Goal: Find specific page/section: Find specific page/section

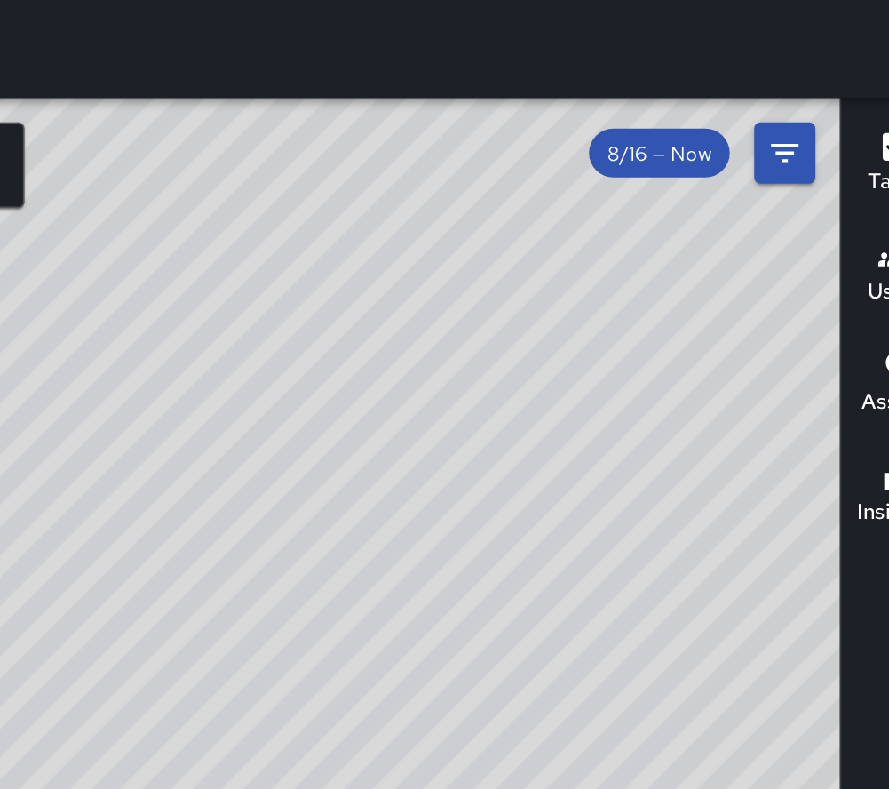
drag, startPoint x: 586, startPoint y: 264, endPoint x: 522, endPoint y: 113, distance: 164.4
click at [522, 113] on div "© Mapbox © OpenStreetMap Improve this map BA [PERSON_NAME][GEOGRAPHIC_DATA][STR…" at bounding box center [412, 423] width 825 height 732
drag, startPoint x: 558, startPoint y: 160, endPoint x: 717, endPoint y: 248, distance: 181.7
click at [736, 162] on div "© Mapbox © OpenStreetMap Improve this map" at bounding box center [412, 423] width 825 height 732
drag, startPoint x: 717, startPoint y: 248, endPoint x: 663, endPoint y: 163, distance: 100.3
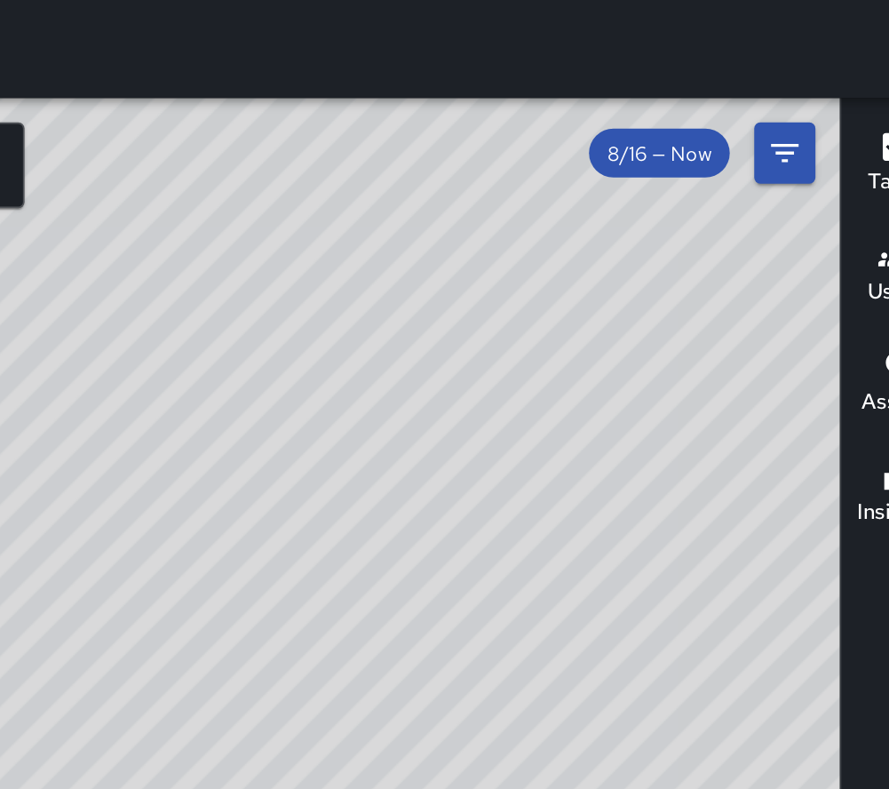
click at [677, 338] on div "© Mapbox © OpenStreetMap Improve this map" at bounding box center [412, 423] width 825 height 732
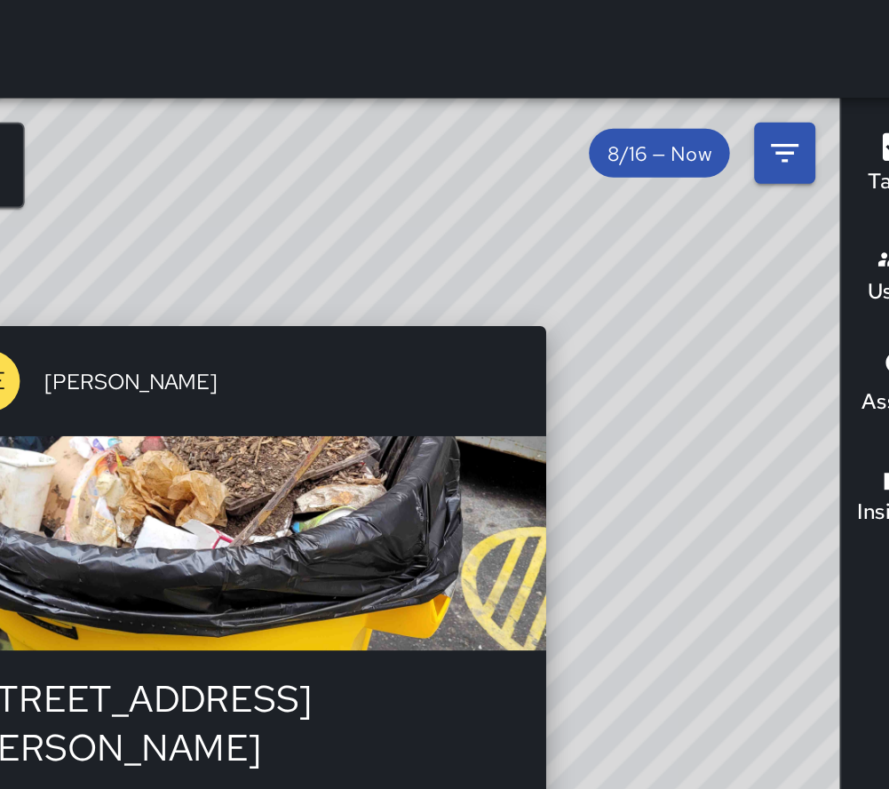
click at [654, 179] on div "© Mapbox © OpenStreetMap Improve this map AE [PERSON_NAME] [STREET_ADDRESS][PER…" at bounding box center [412, 423] width 825 height 732
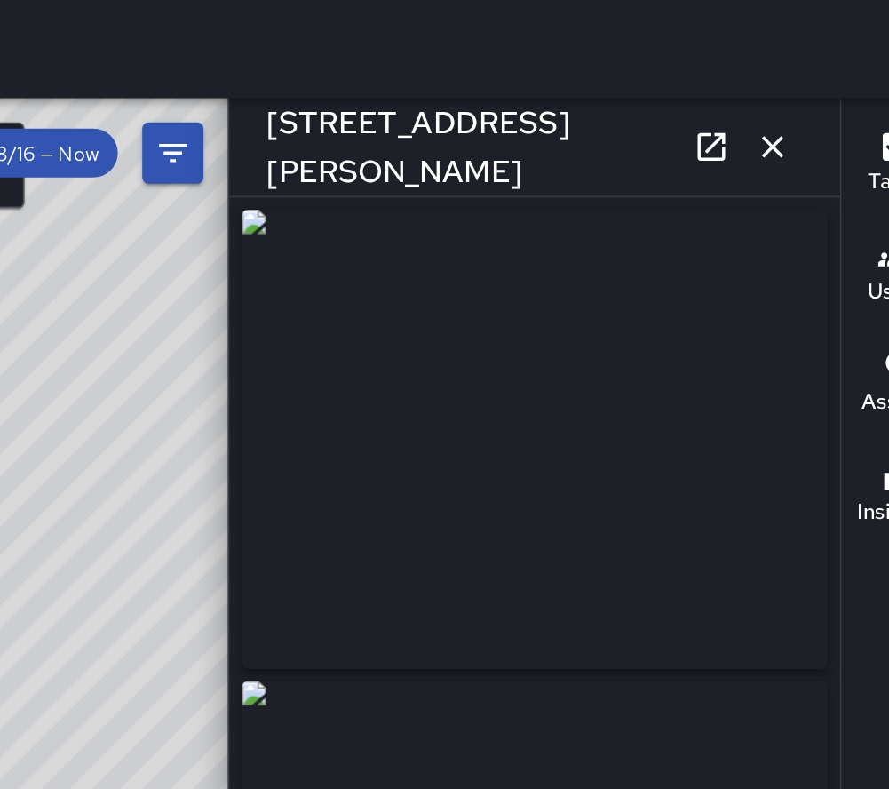
type input "**********"
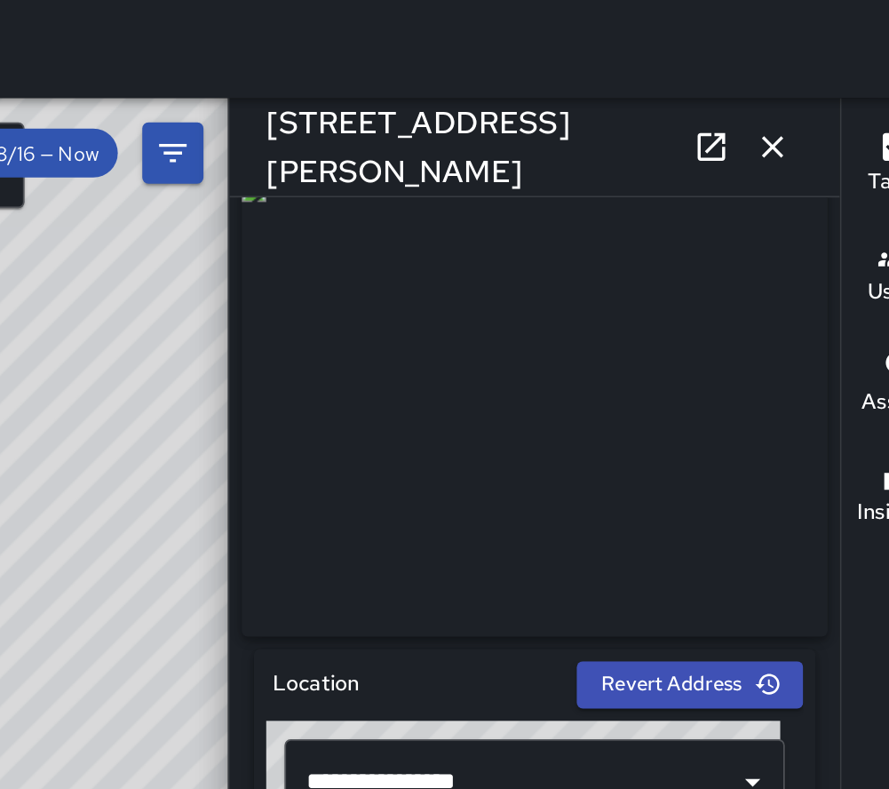
scroll to position [333, 0]
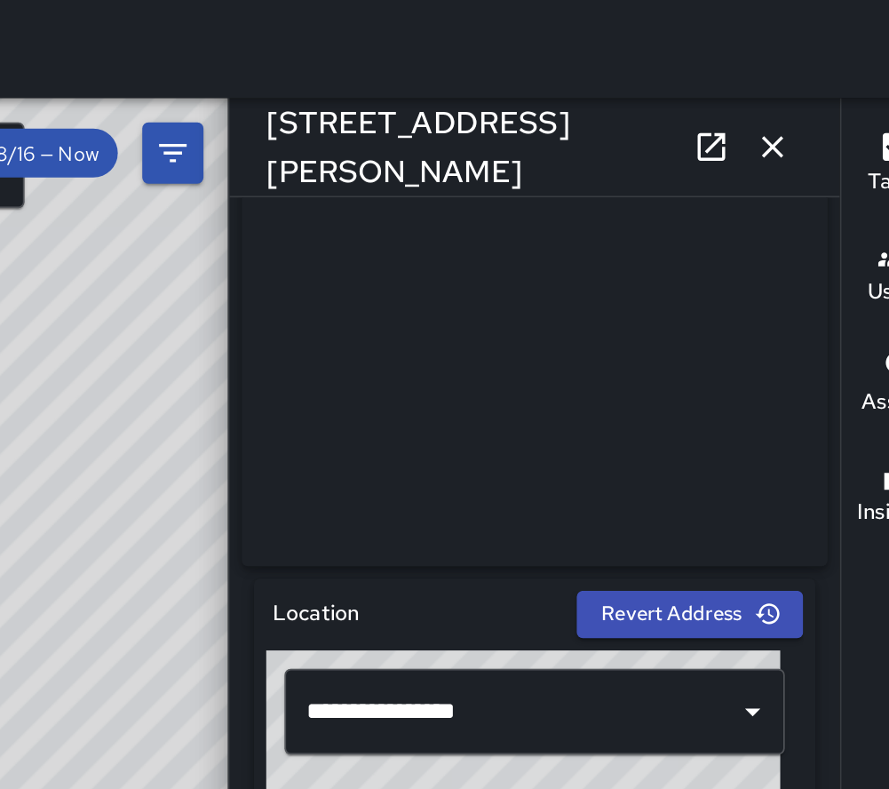
click at [415, 146] on div "© Mapbox © OpenStreetMap Improve this map" at bounding box center [235, 423] width 470 height 732
click at [799, 89] on button "button" at bounding box center [786, 86] width 36 height 36
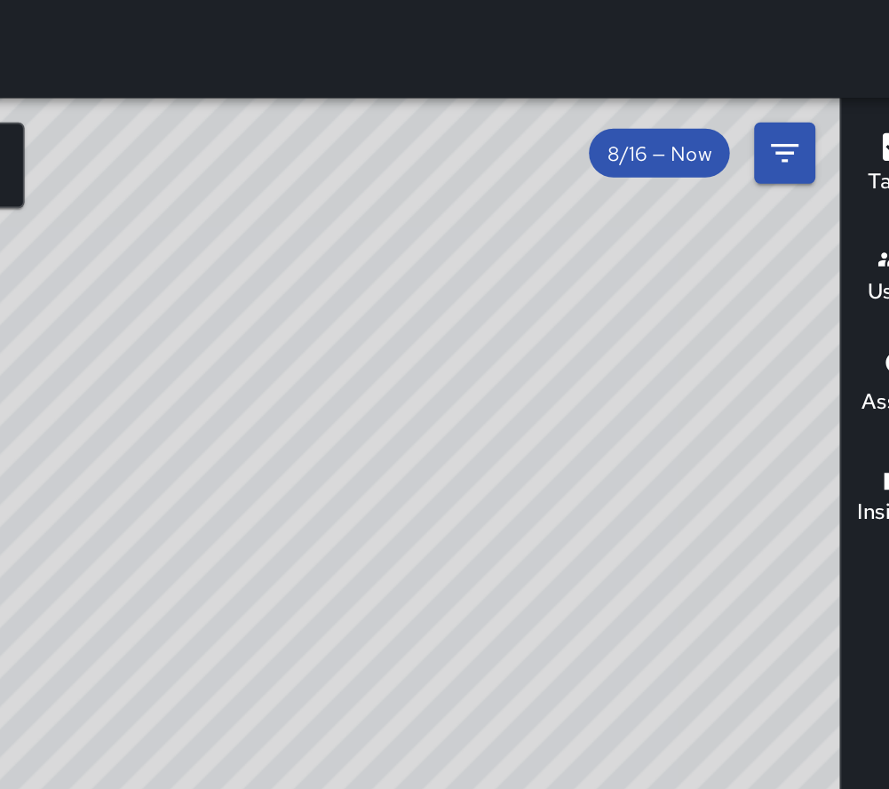
drag, startPoint x: 486, startPoint y: 268, endPoint x: 592, endPoint y: 177, distance: 139.8
click at [591, 180] on div "© Mapbox © OpenStreetMap Improve this map" at bounding box center [412, 423] width 825 height 732
drag, startPoint x: 472, startPoint y: 219, endPoint x: 584, endPoint y: 187, distance: 116.7
click at [560, 171] on div "© Mapbox © OpenStreetMap Improve this map" at bounding box center [412, 423] width 825 height 732
click at [631, 234] on div "© Mapbox © OpenStreetMap Improve this map BA [PERSON_NAME][GEOGRAPHIC_DATA][STR…" at bounding box center [412, 423] width 825 height 732
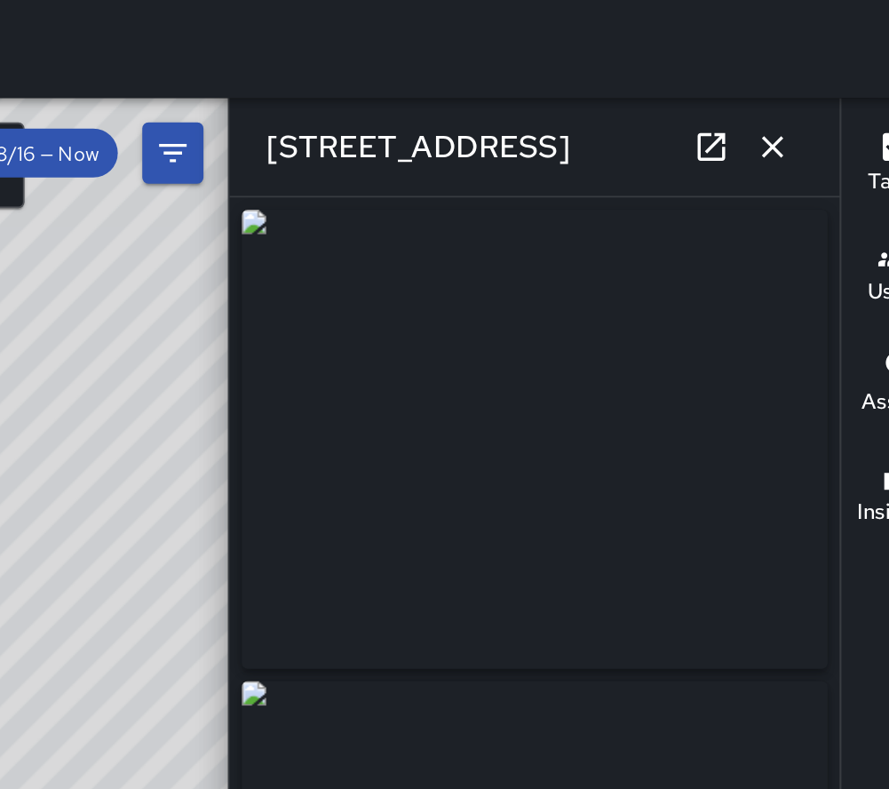
type input "**********"
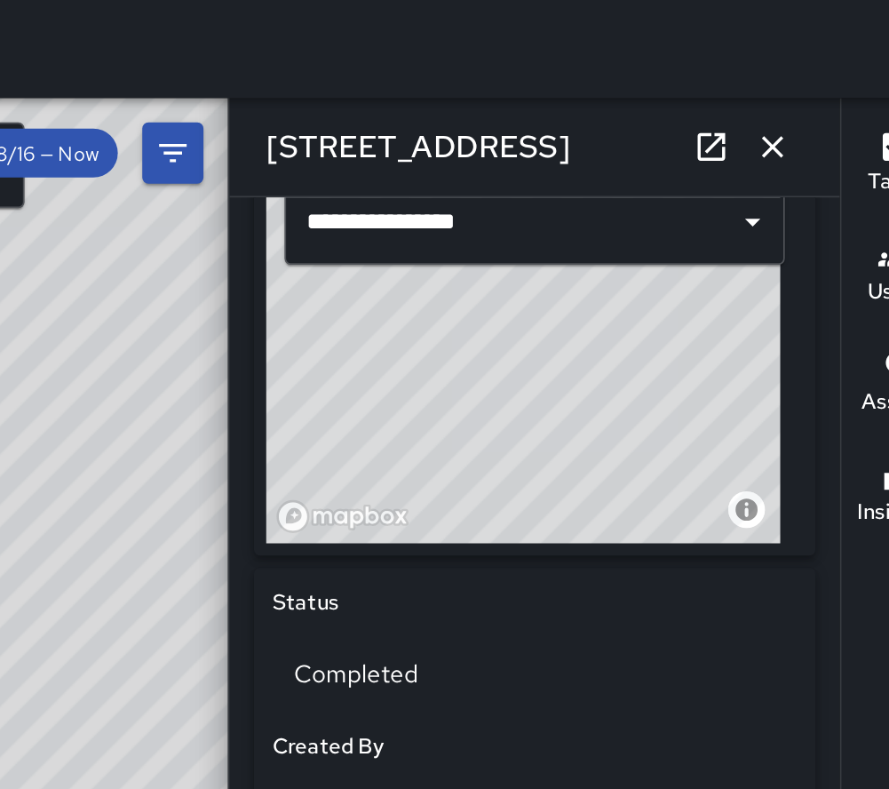
scroll to position [0, 0]
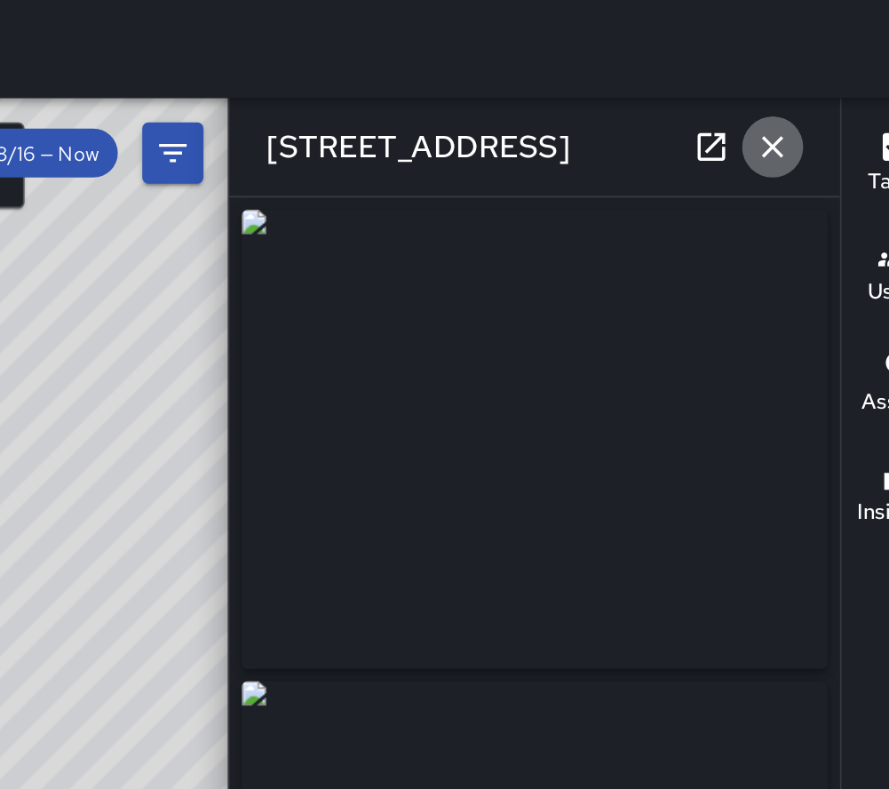
click at [794, 88] on icon "button" at bounding box center [786, 85] width 21 height 21
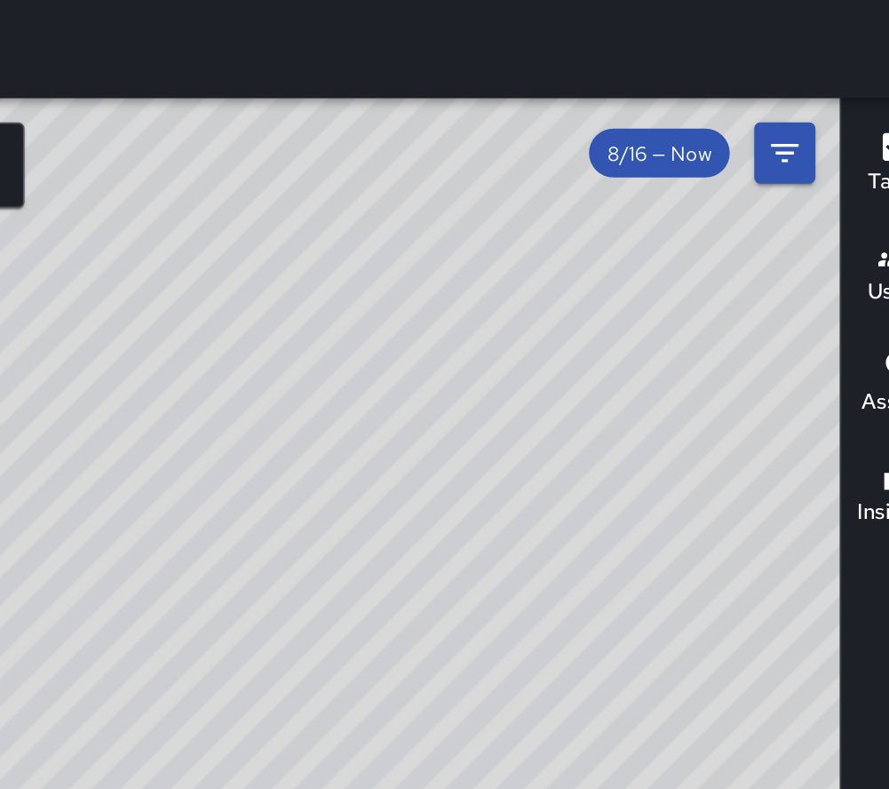
drag, startPoint x: 492, startPoint y: 224, endPoint x: 685, endPoint y: 247, distance: 194.2
click at [685, 247] on div "© Mapbox © OpenStreetMap Improve this map" at bounding box center [412, 423] width 825 height 732
drag, startPoint x: 672, startPoint y: 257, endPoint x: 614, endPoint y: 155, distance: 117.4
click at [614, 155] on div "© Mapbox © OpenStreetMap Improve this map" at bounding box center [412, 423] width 825 height 732
drag, startPoint x: 502, startPoint y: 236, endPoint x: 498, endPoint y: 215, distance: 21.8
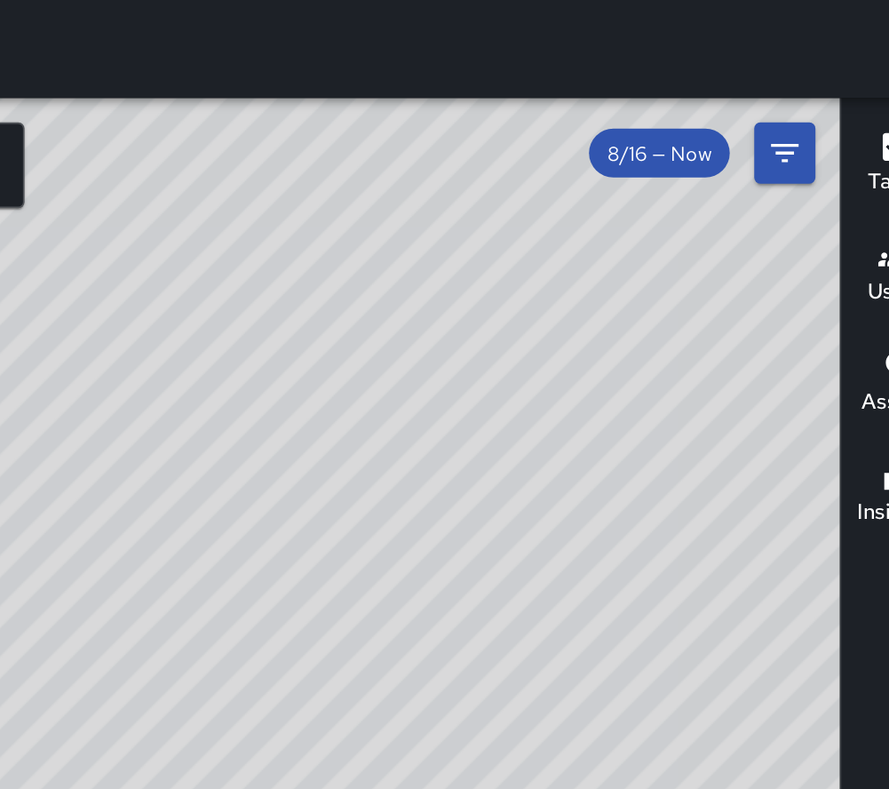
click at [498, 215] on div "© Mapbox © OpenStreetMap Improve this map" at bounding box center [412, 423] width 825 height 732
drag, startPoint x: 494, startPoint y: 222, endPoint x: 514, endPoint y: 228, distance: 20.5
click at [514, 228] on div "© Mapbox © OpenStreetMap Improve this map" at bounding box center [412, 423] width 825 height 732
click at [442, 327] on div "© Mapbox © OpenStreetMap Improve this map" at bounding box center [412, 423] width 825 height 732
drag, startPoint x: 515, startPoint y: 232, endPoint x: 638, endPoint y: 194, distance: 128.4
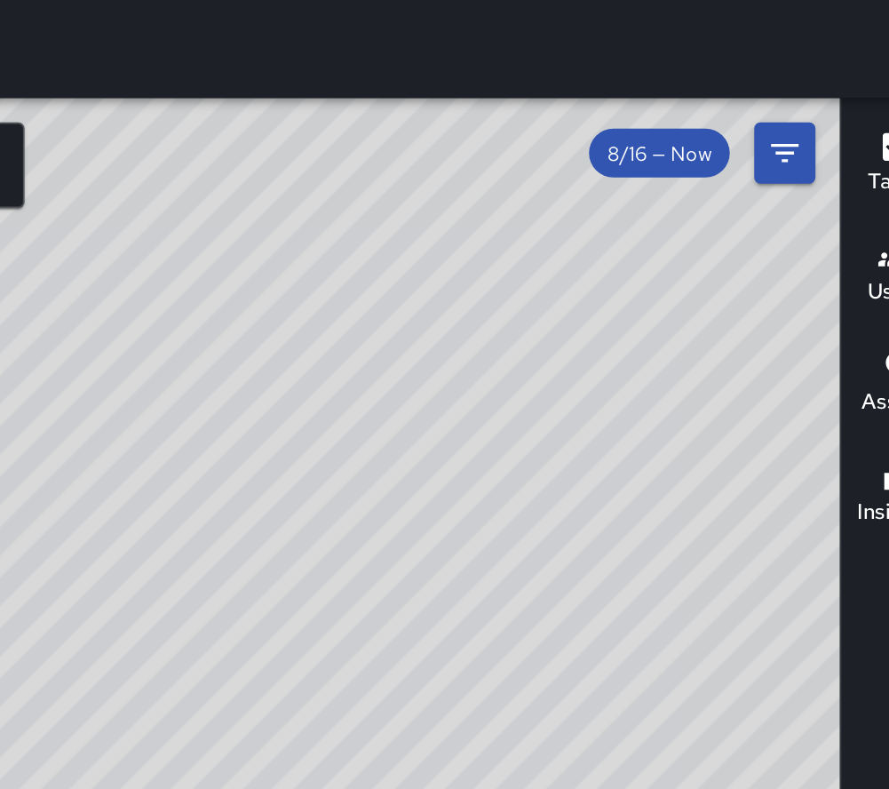
click at [638, 194] on div "© Mapbox © OpenStreetMap Improve this map" at bounding box center [412, 423] width 825 height 732
drag, startPoint x: 529, startPoint y: 183, endPoint x: 673, endPoint y: 294, distance: 181.8
click at [673, 294] on div "© Mapbox © OpenStreetMap Improve this map" at bounding box center [412, 423] width 825 height 732
click at [598, 150] on div "© Mapbox © OpenStreetMap Improve this map" at bounding box center [412, 423] width 825 height 732
drag, startPoint x: 701, startPoint y: 174, endPoint x: 456, endPoint y: 107, distance: 254.1
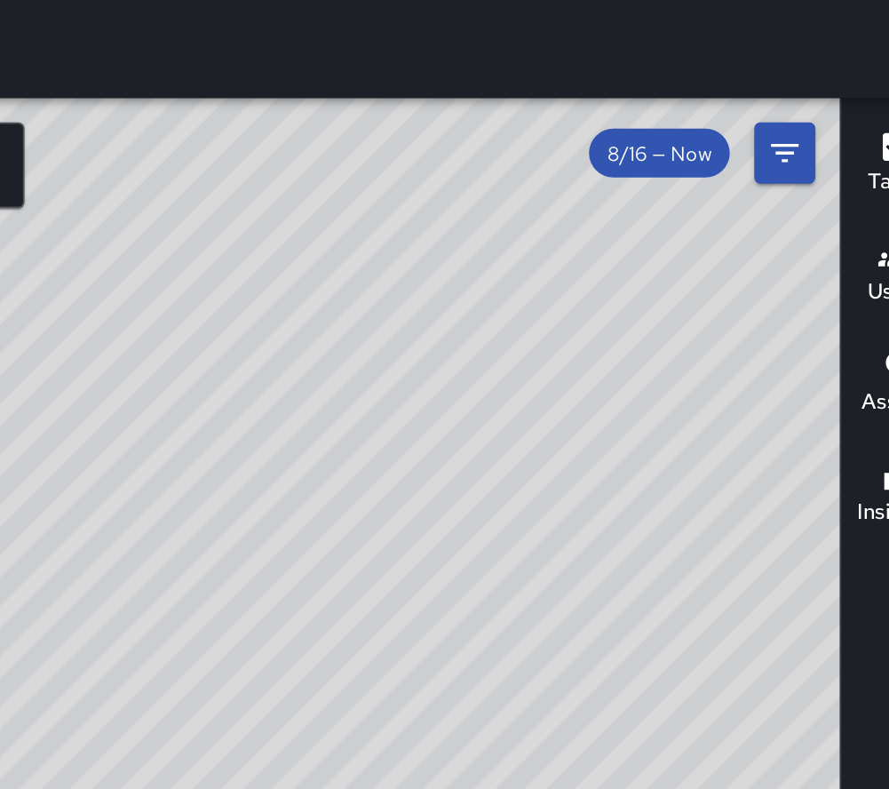
click at [456, 107] on div "© Mapbox © OpenStreetMap Improve this map" at bounding box center [412, 423] width 825 height 732
drag, startPoint x: 485, startPoint y: 230, endPoint x: 573, endPoint y: 143, distance: 123.8
click at [627, 84] on div "© Mapbox © OpenStreetMap Improve this map" at bounding box center [412, 423] width 825 height 732
drag, startPoint x: 514, startPoint y: 215, endPoint x: 475, endPoint y: 125, distance: 97.9
click at [475, 125] on div "© Mapbox © OpenStreetMap Improve this map" at bounding box center [412, 423] width 825 height 732
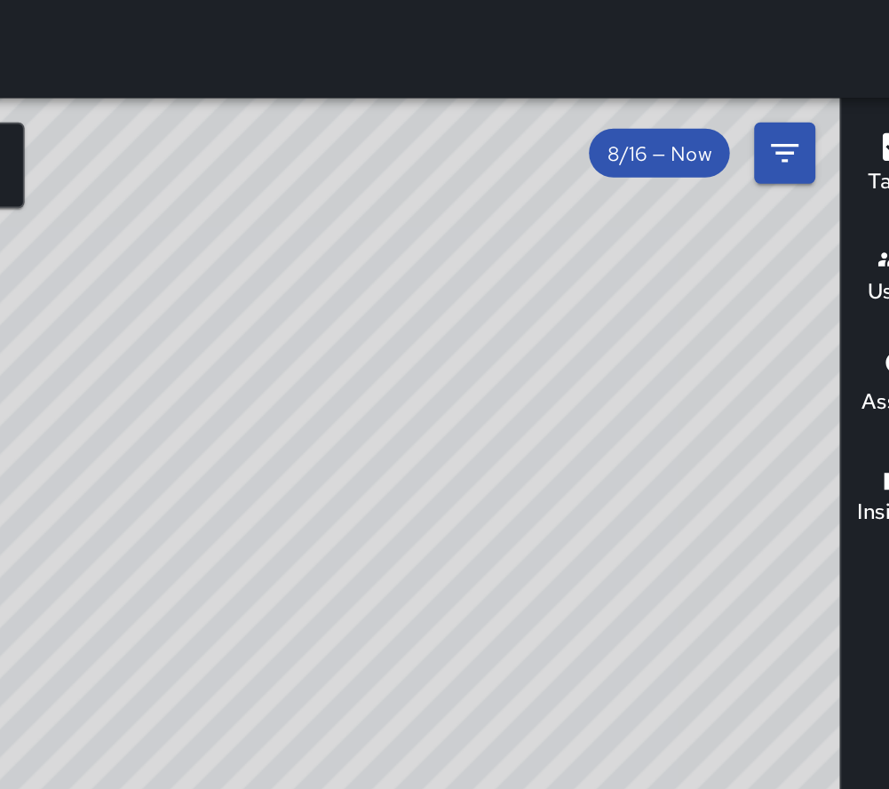
drag, startPoint x: 492, startPoint y: 224, endPoint x: 493, endPoint y: 258, distance: 33.8
click at [493, 259] on div "© Mapbox © OpenStreetMap Improve this map" at bounding box center [412, 423] width 825 height 732
drag, startPoint x: 548, startPoint y: 217, endPoint x: 561, endPoint y: 255, distance: 40.5
click at [556, 240] on div "© Mapbox © OpenStreetMap Improve this map" at bounding box center [412, 423] width 825 height 732
drag, startPoint x: 619, startPoint y: 359, endPoint x: 616, endPoint y: 233, distance: 126.2
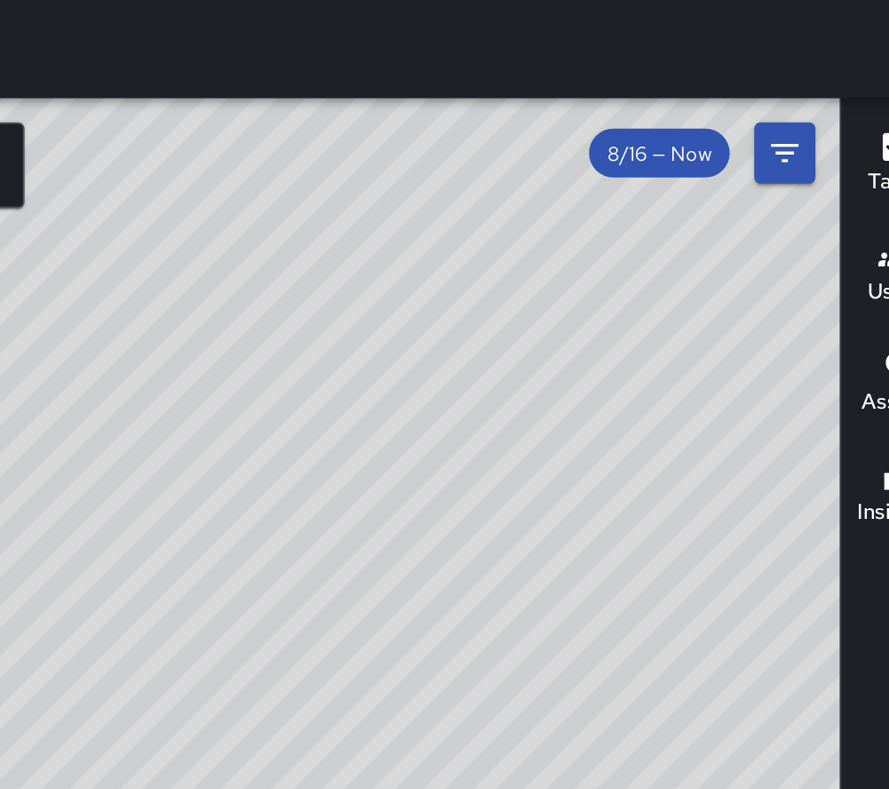
click at [616, 233] on div "© Mapbox © OpenStreetMap Improve this map" at bounding box center [412, 423] width 825 height 732
click at [641, 272] on div "© Mapbox © OpenStreetMap Improve this map RC REED CAUGHEY Ambassador Tasks 31 /…" at bounding box center [412, 423] width 825 height 732
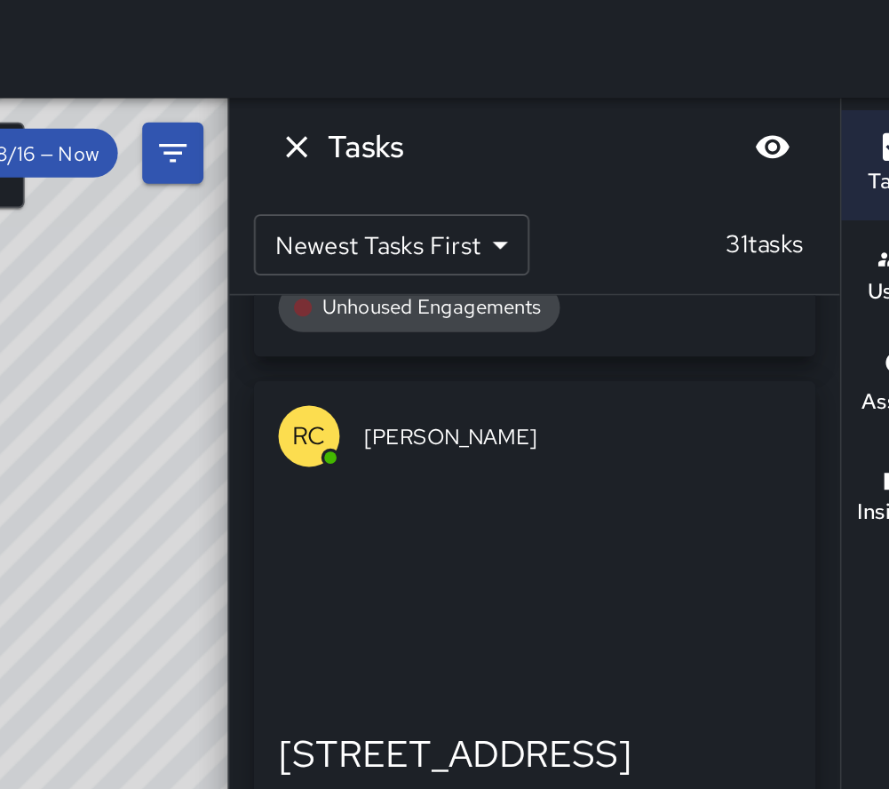
scroll to position [4240, 0]
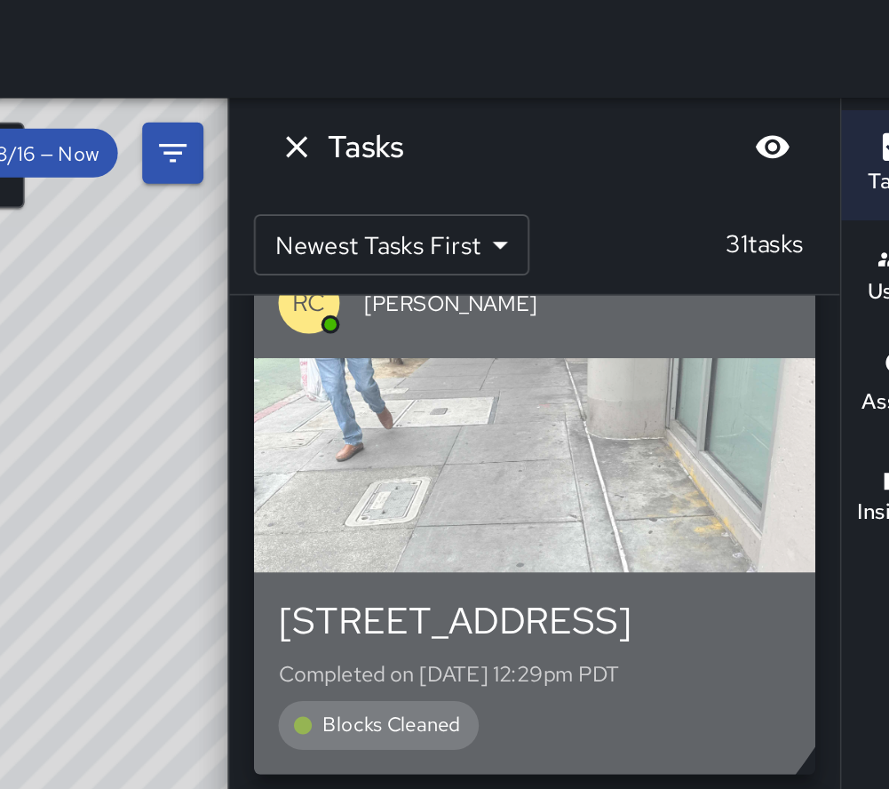
click at [597, 264] on div "button" at bounding box center [648, 270] width 326 height 124
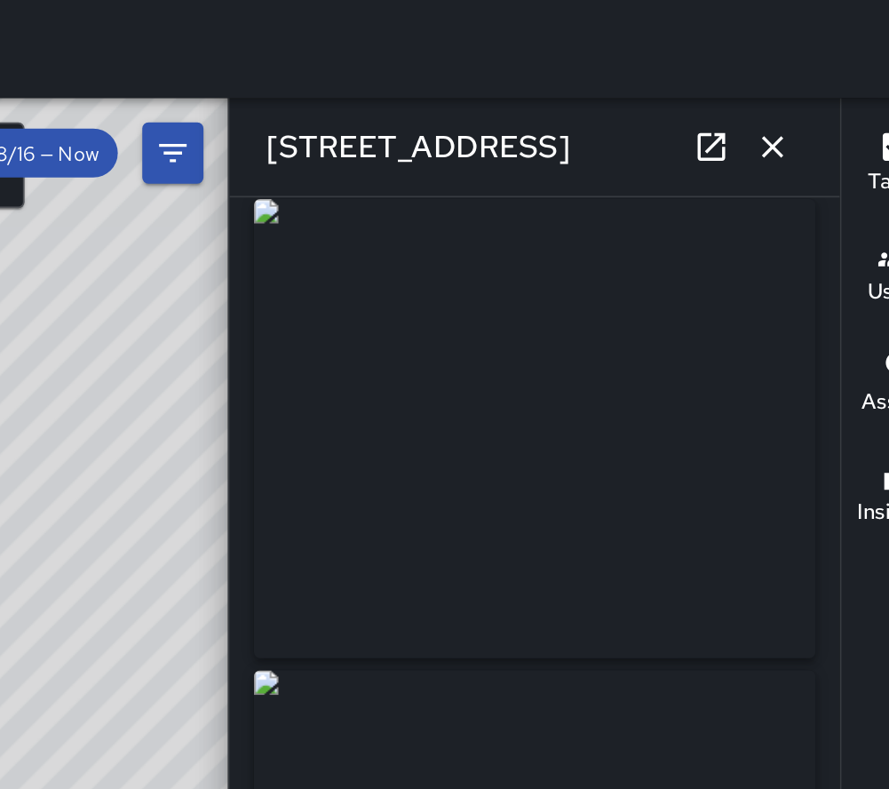
scroll to position [0, 0]
click at [784, 82] on icon "button" at bounding box center [786, 85] width 12 height 12
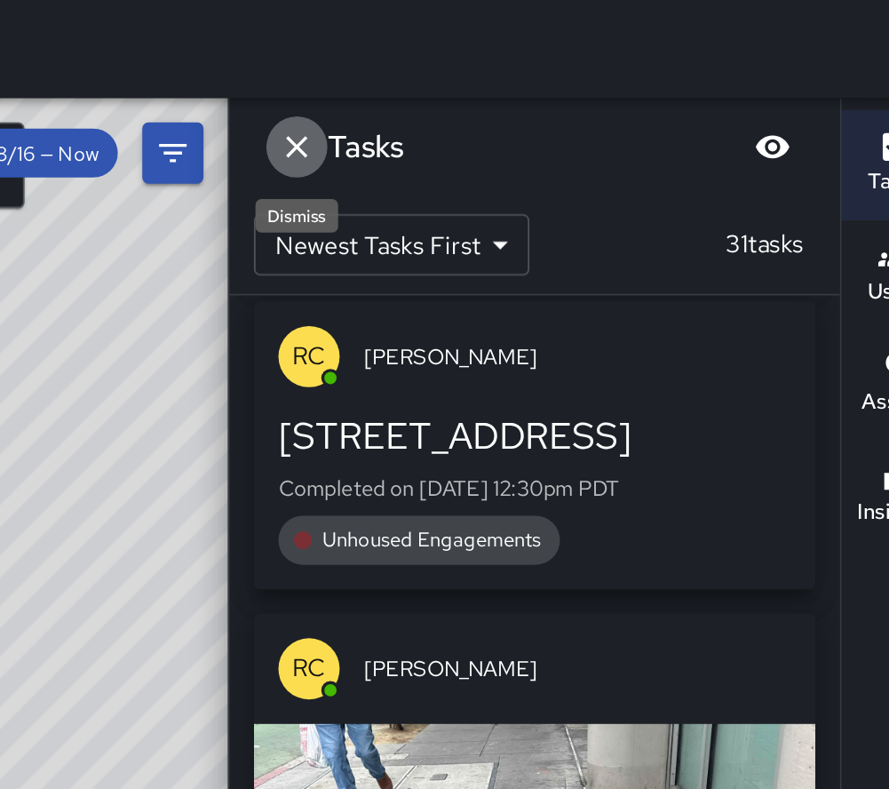
click at [517, 85] on icon "Dismiss" at bounding box center [509, 85] width 21 height 21
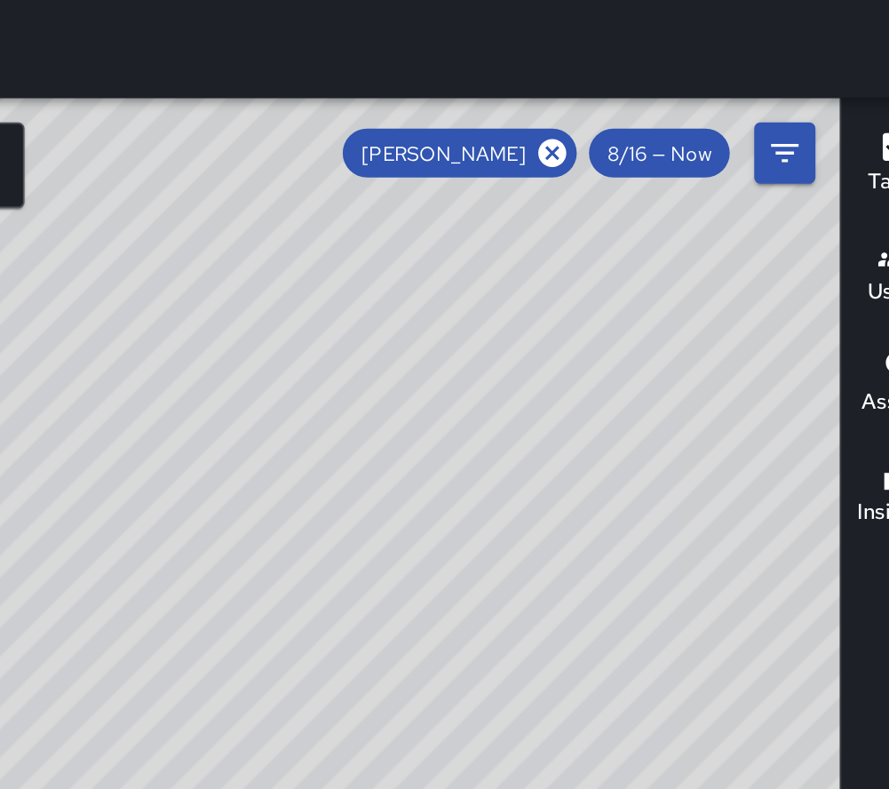
drag, startPoint x: 480, startPoint y: 310, endPoint x: 521, endPoint y: 145, distance: 170.2
click at [515, 133] on div "© Mapbox © OpenStreetMap Improve this map" at bounding box center [412, 423] width 825 height 732
click at [673, 450] on div "© Mapbox © OpenStreetMap Improve this map" at bounding box center [412, 423] width 825 height 732
click at [517, 247] on div "© Mapbox © OpenStreetMap Improve this map RC REED CAUGHEY 986 Polk Street Compl…" at bounding box center [412, 423] width 825 height 732
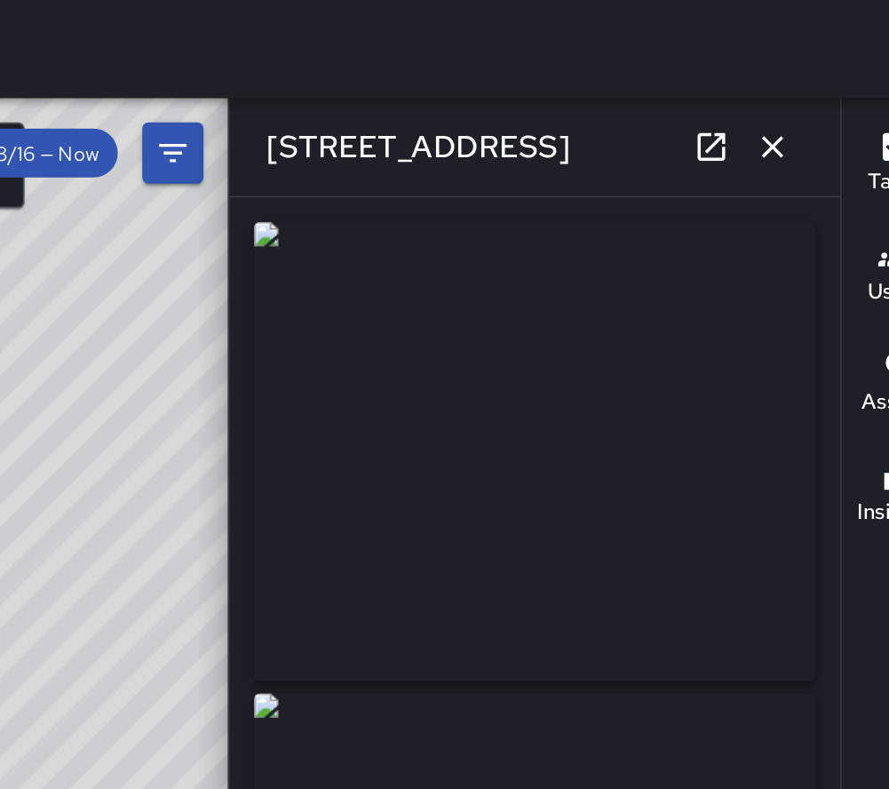
type input "**********"
click at [792, 84] on icon "button" at bounding box center [786, 85] width 21 height 21
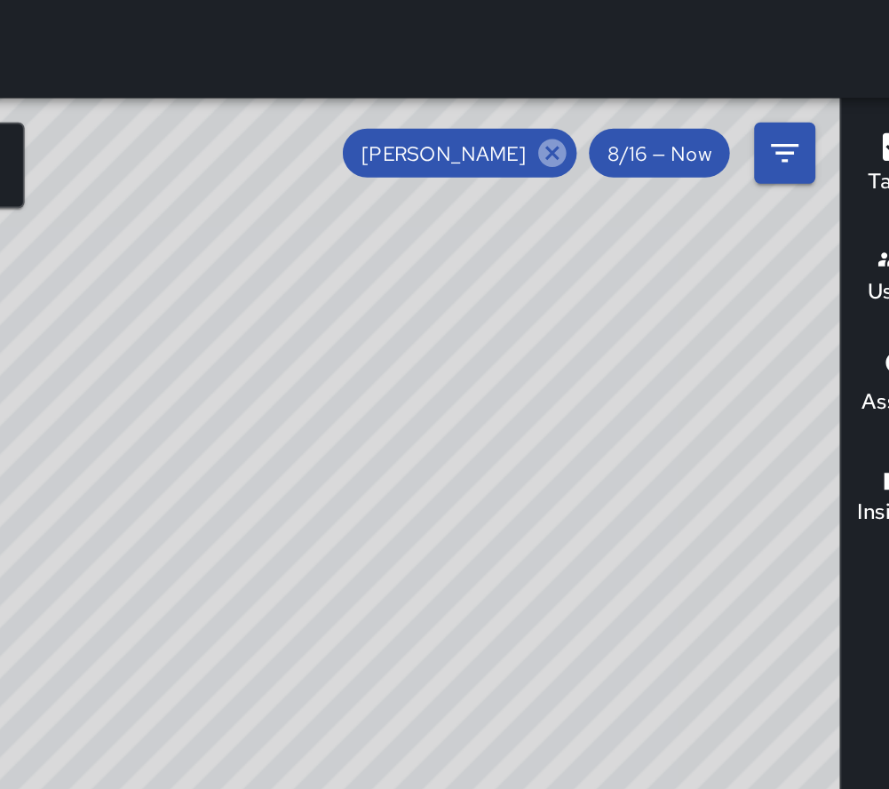
click at [656, 86] on icon at bounding box center [658, 89] width 16 height 16
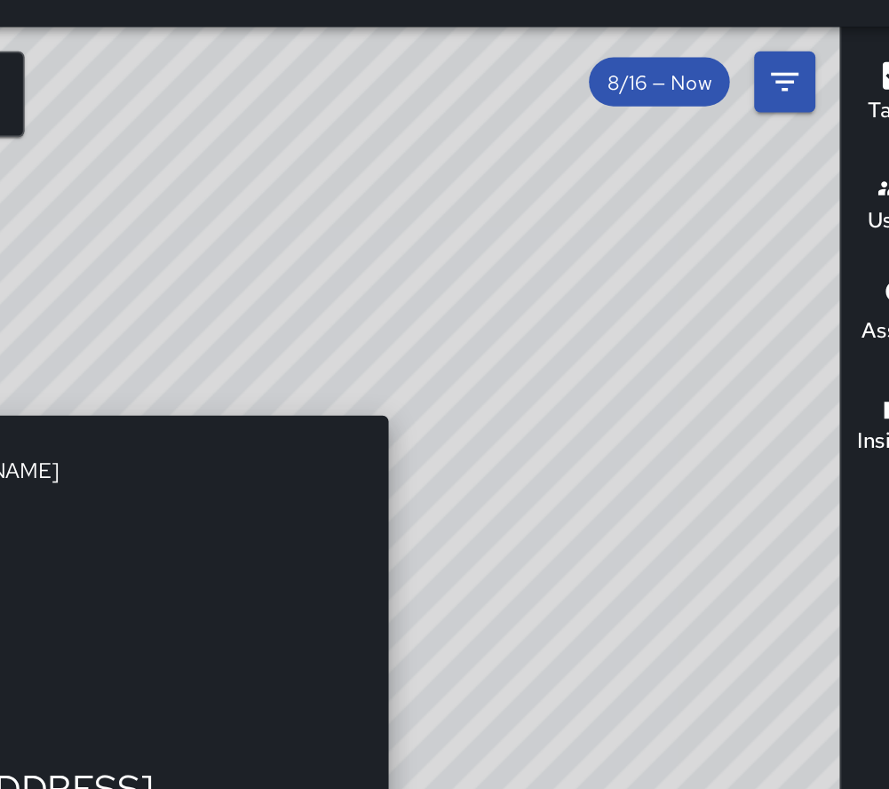
drag, startPoint x: 543, startPoint y: 227, endPoint x: 573, endPoint y: 252, distance: 39.1
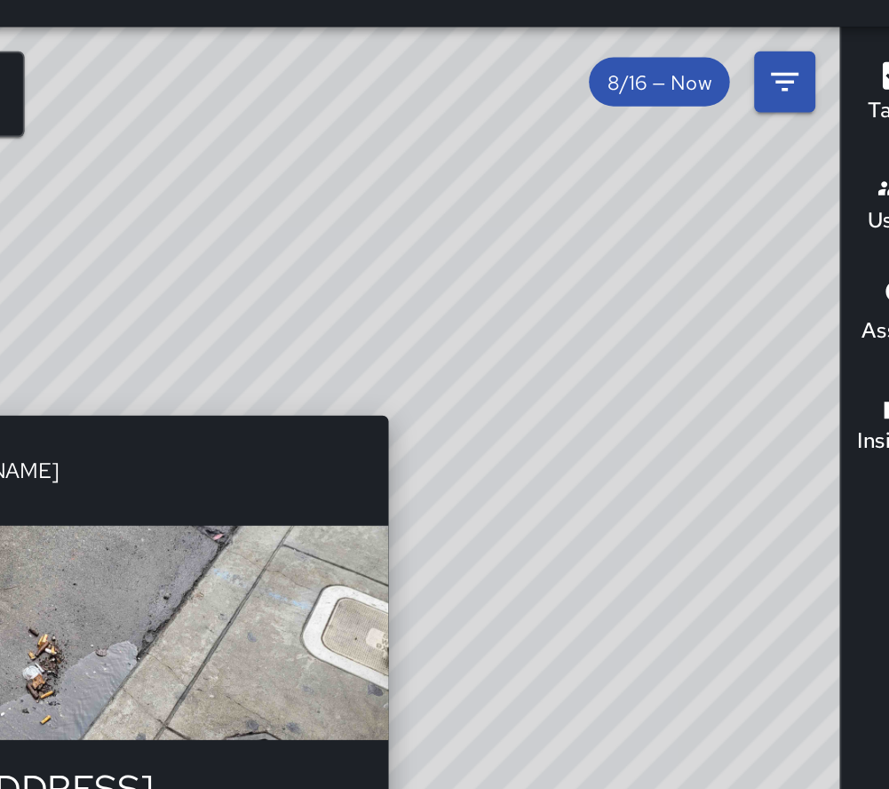
click at [565, 277] on div "© Mapbox © OpenStreetMap Improve this map AE ALEX EPPS 1061 Post Street Complet…" at bounding box center [412, 423] width 825 height 732
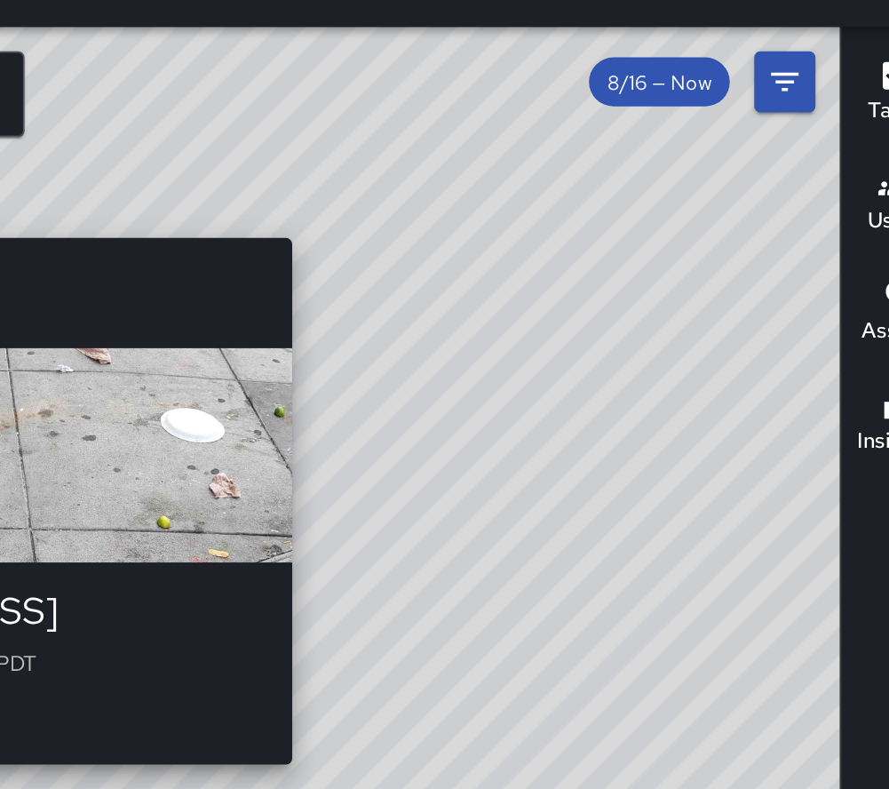
click at [513, 170] on div "© Mapbox © OpenStreetMap Improve this map BA BRADLEY ANDERSON 1210 Polk Street …" at bounding box center [412, 423] width 825 height 732
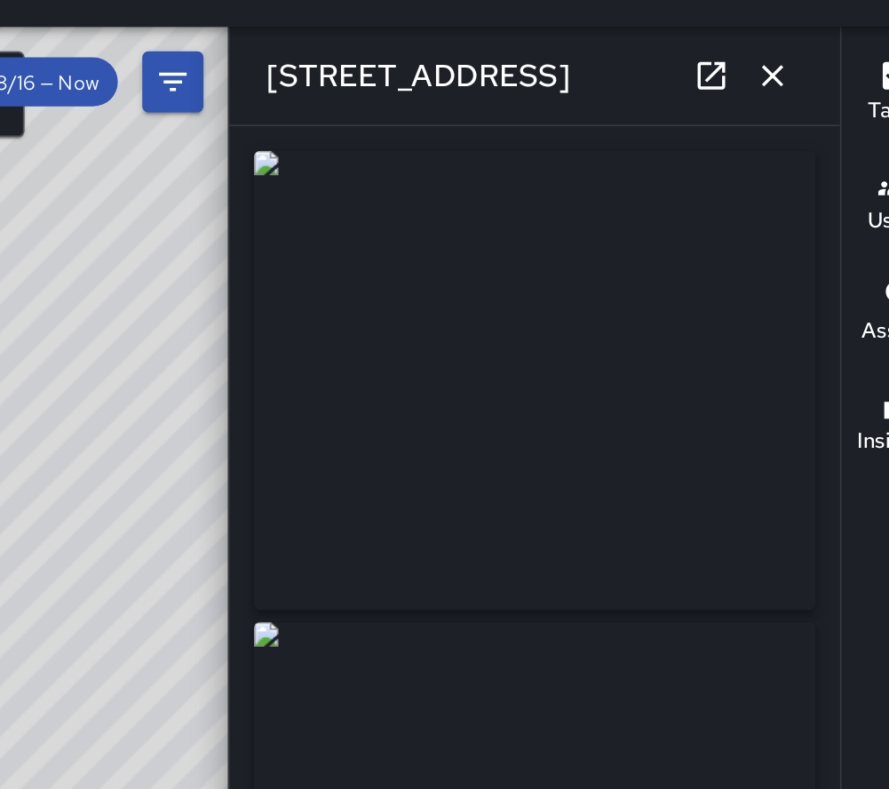
type input "**********"
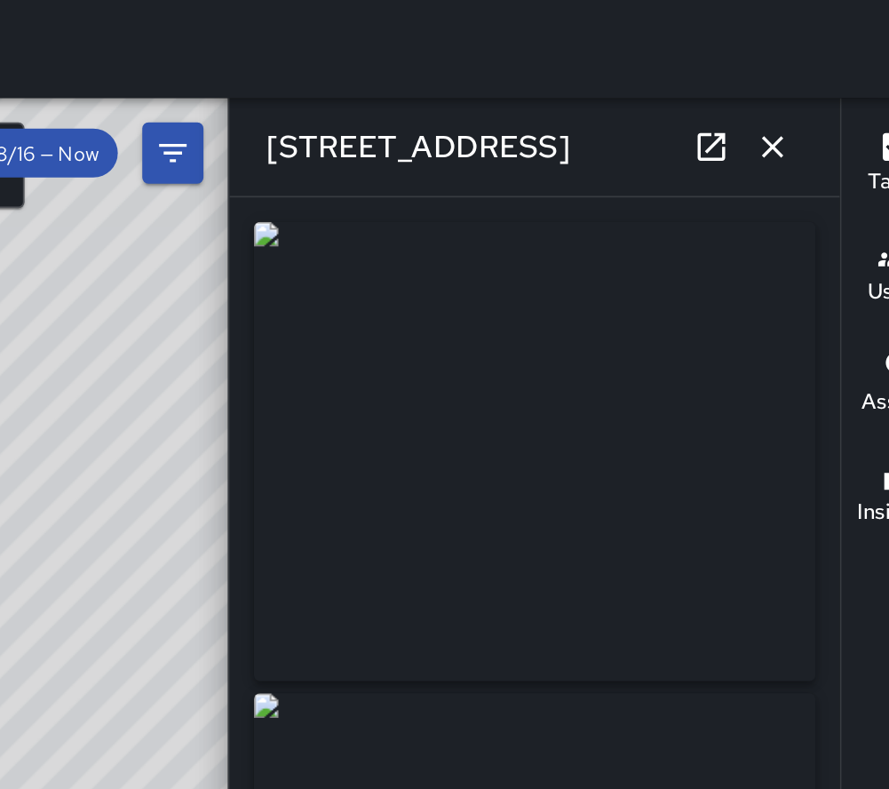
click at [786, 82] on icon "button" at bounding box center [786, 85] width 21 height 21
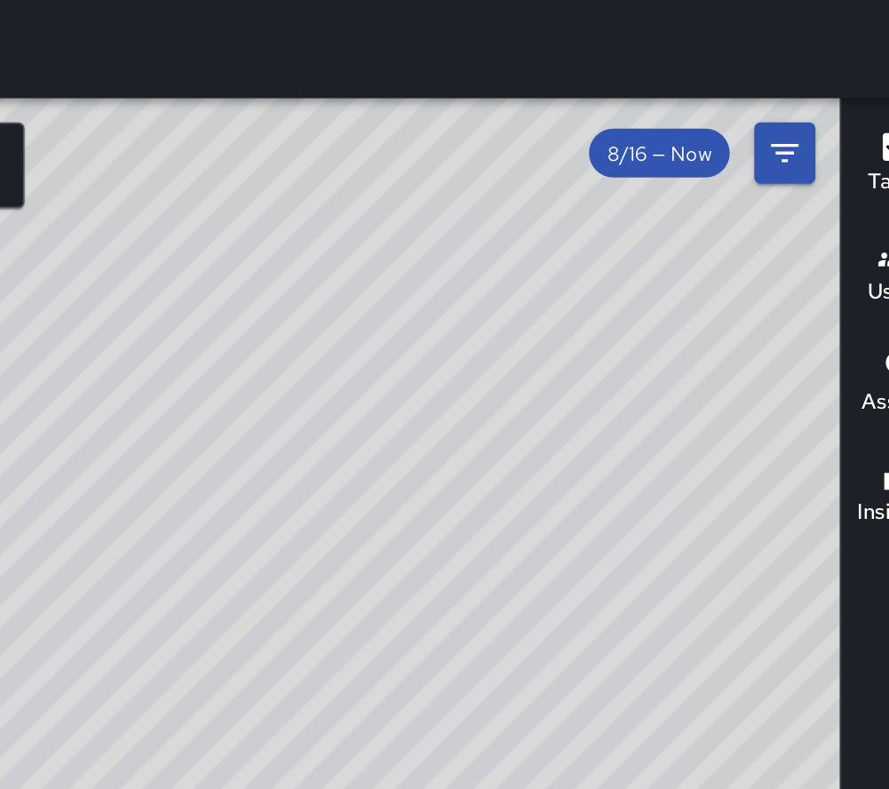
drag, startPoint x: 438, startPoint y: 263, endPoint x: 651, endPoint y: 212, distance: 219.2
click at [651, 212] on div "© Mapbox © OpenStreetMap Improve this map" at bounding box center [412, 423] width 825 height 732
drag, startPoint x: 544, startPoint y: 354, endPoint x: 552, endPoint y: 217, distance: 137.0
click at [552, 217] on div "© Mapbox © OpenStreetMap Improve this map" at bounding box center [412, 423] width 825 height 732
click at [494, 334] on div "© Mapbox © OpenStreetMap Improve this map WB WALDO BUTLER 1142 Van Ness Avenue …" at bounding box center [412, 423] width 825 height 732
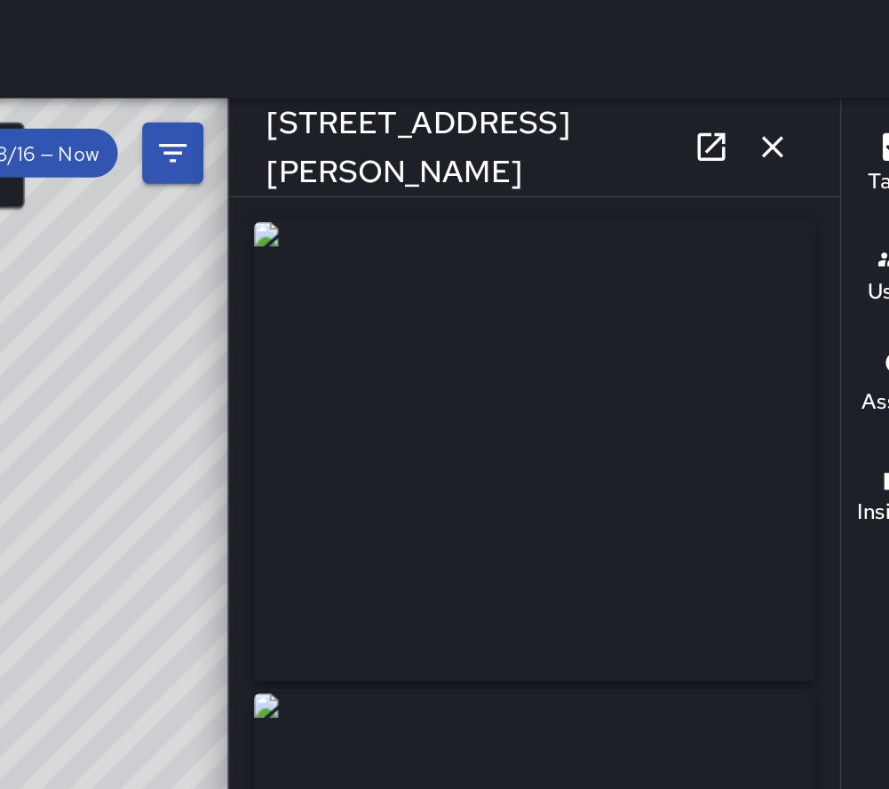
click at [414, 216] on div "© Mapbox © OpenStreetMap Improve this map" at bounding box center [235, 423] width 470 height 732
click at [776, 72] on button "button" at bounding box center [786, 86] width 36 height 36
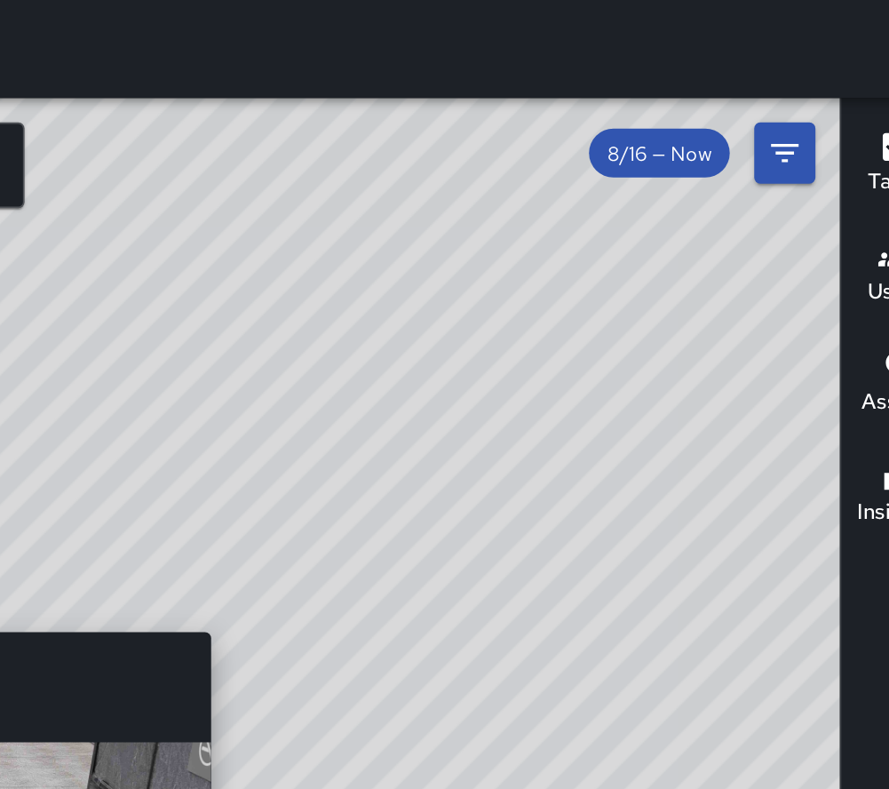
click at [453, 358] on div "© Mapbox © OpenStreetMap Improve this map WB WALDO BUTLER 1188 Franklin Street …" at bounding box center [412, 423] width 825 height 732
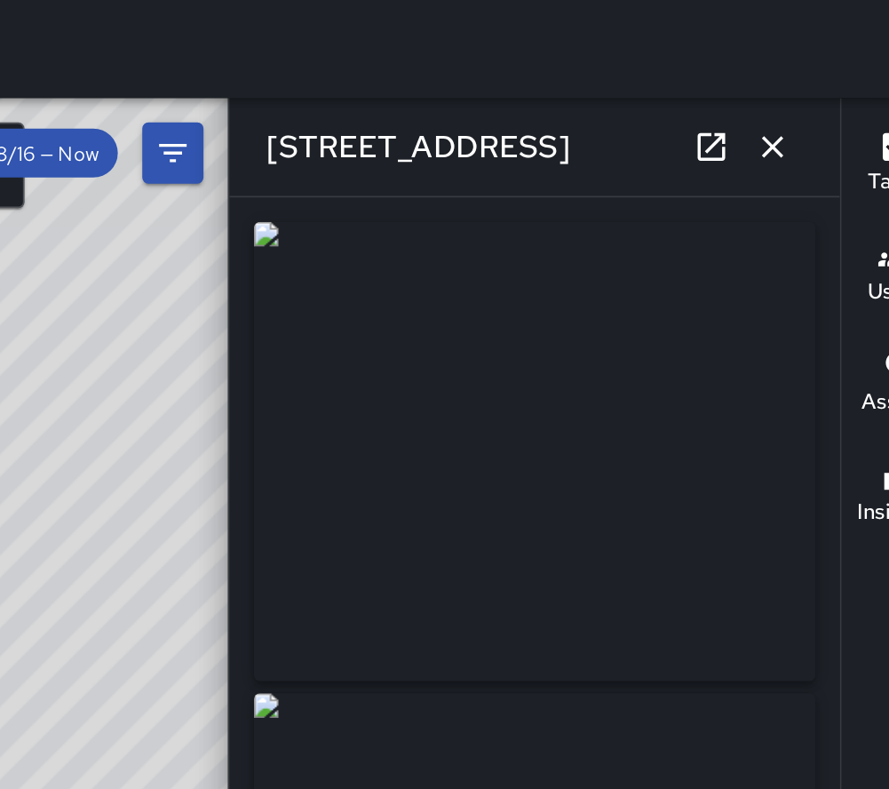
type input "**********"
click at [782, 85] on icon "button" at bounding box center [786, 85] width 21 height 21
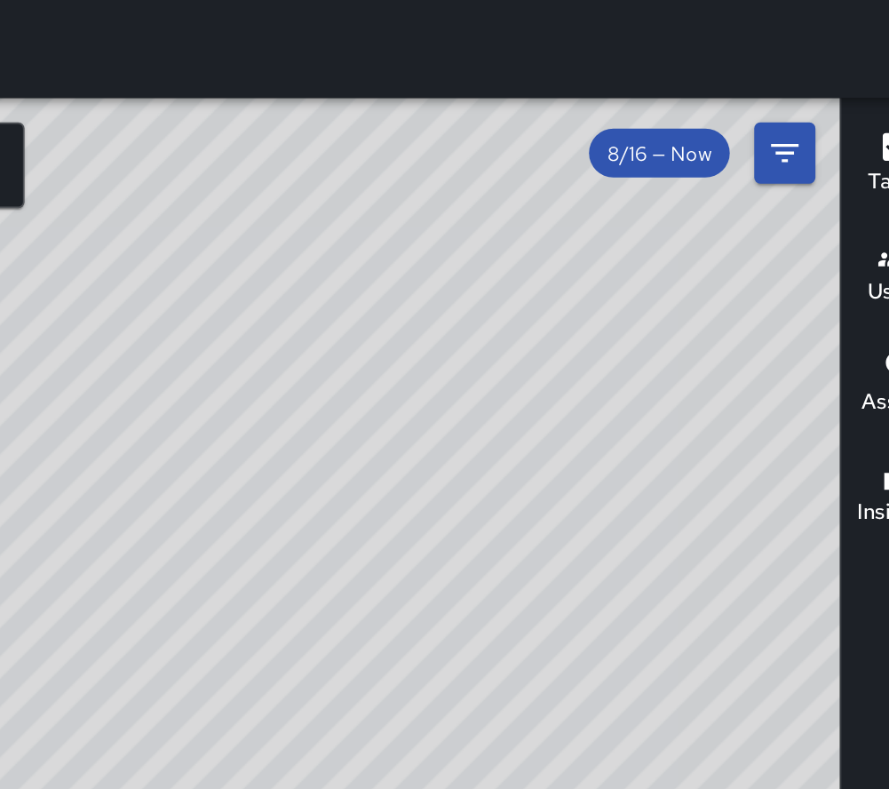
drag, startPoint x: 442, startPoint y: 287, endPoint x: 537, endPoint y: 255, distance: 101.1
click at [539, 256] on div "© Mapbox © OpenStreetMap Improve this map" at bounding box center [412, 423] width 825 height 732
drag, startPoint x: 673, startPoint y: 265, endPoint x: 549, endPoint y: 151, distance: 167.9
click at [549, 151] on div "© Mapbox © OpenStreetMap Improve this map" at bounding box center [412, 423] width 825 height 732
drag, startPoint x: 550, startPoint y: 159, endPoint x: 571, endPoint y: 258, distance: 100.9
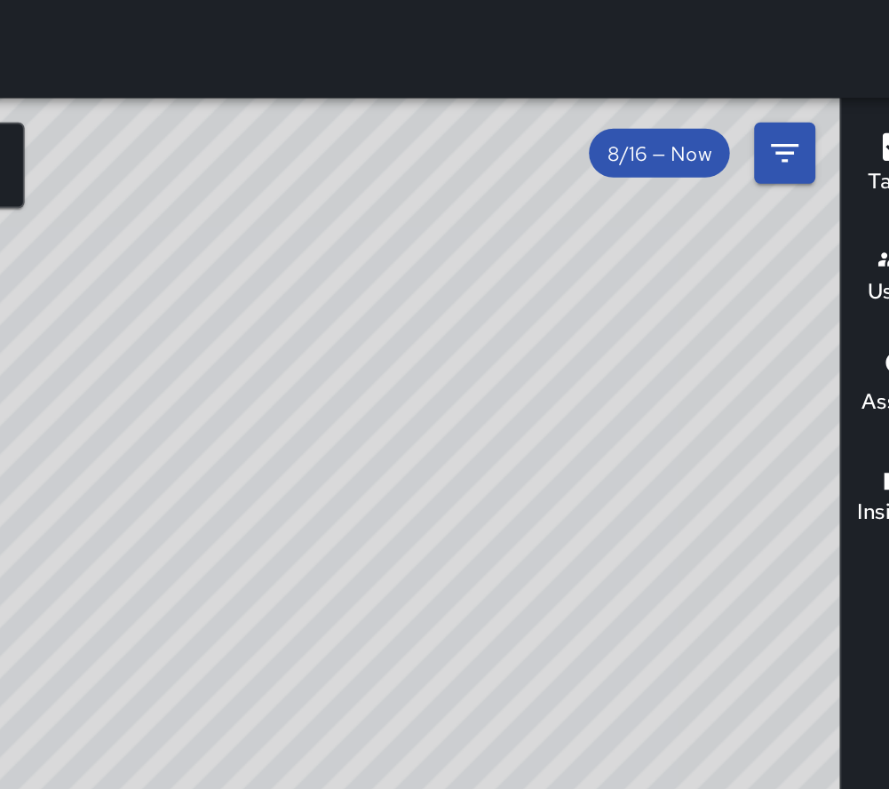
click at [571, 261] on div "© Mapbox © OpenStreetMap Improve this map" at bounding box center [412, 423] width 825 height 732
drag, startPoint x: 678, startPoint y: 417, endPoint x: 579, endPoint y: 184, distance: 252.8
click at [579, 184] on div "© Mapbox © OpenStreetMap Improve this map" at bounding box center [412, 423] width 825 height 732
drag, startPoint x: 490, startPoint y: 228, endPoint x: 358, endPoint y: 235, distance: 131.7
click at [358, 235] on div "© Mapbox © OpenStreetMap Improve this map" at bounding box center [412, 423] width 825 height 732
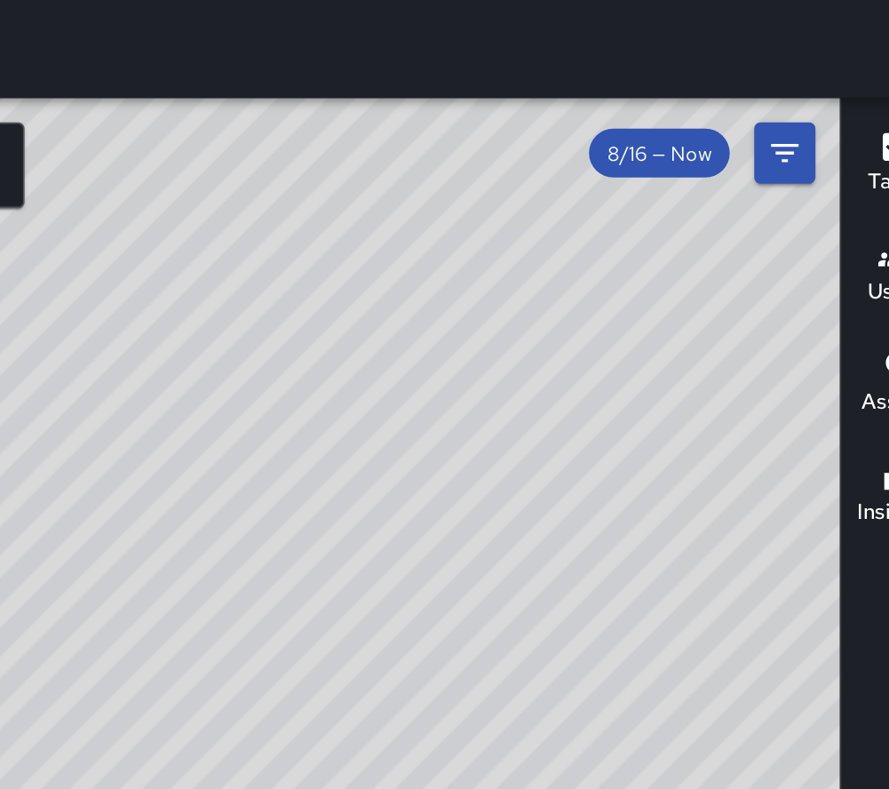
drag, startPoint x: 590, startPoint y: 167, endPoint x: 595, endPoint y: 520, distance: 352.7
click at [595, 520] on div "© Mapbox © OpenStreetMap Improve this map" at bounding box center [412, 423] width 825 height 732
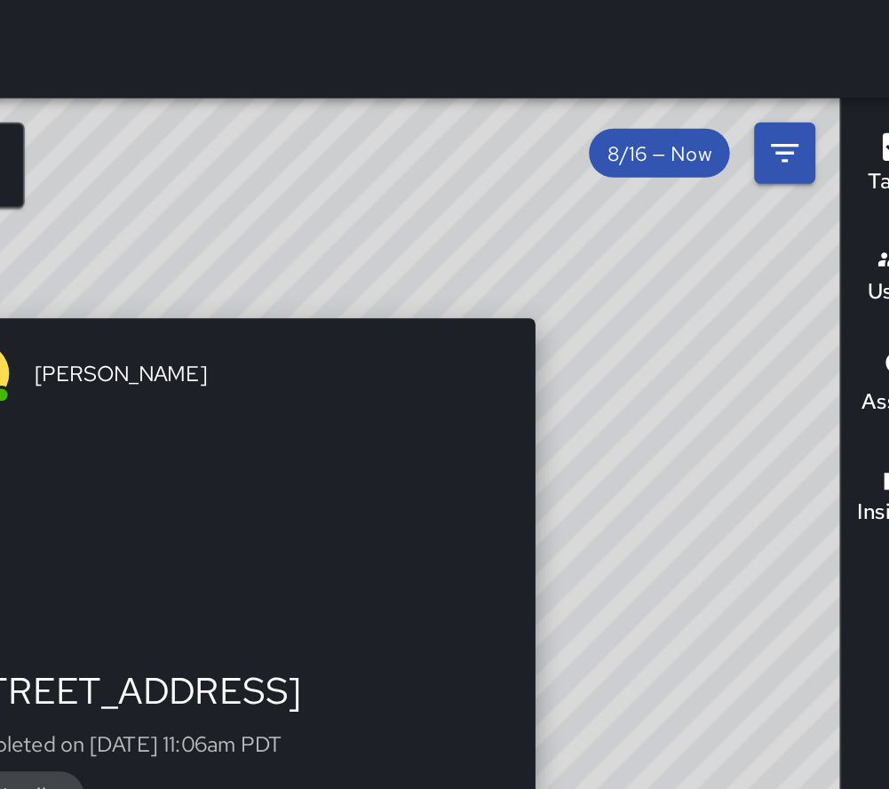
drag, startPoint x: 576, startPoint y: 295, endPoint x: 662, endPoint y: 517, distance: 238.2
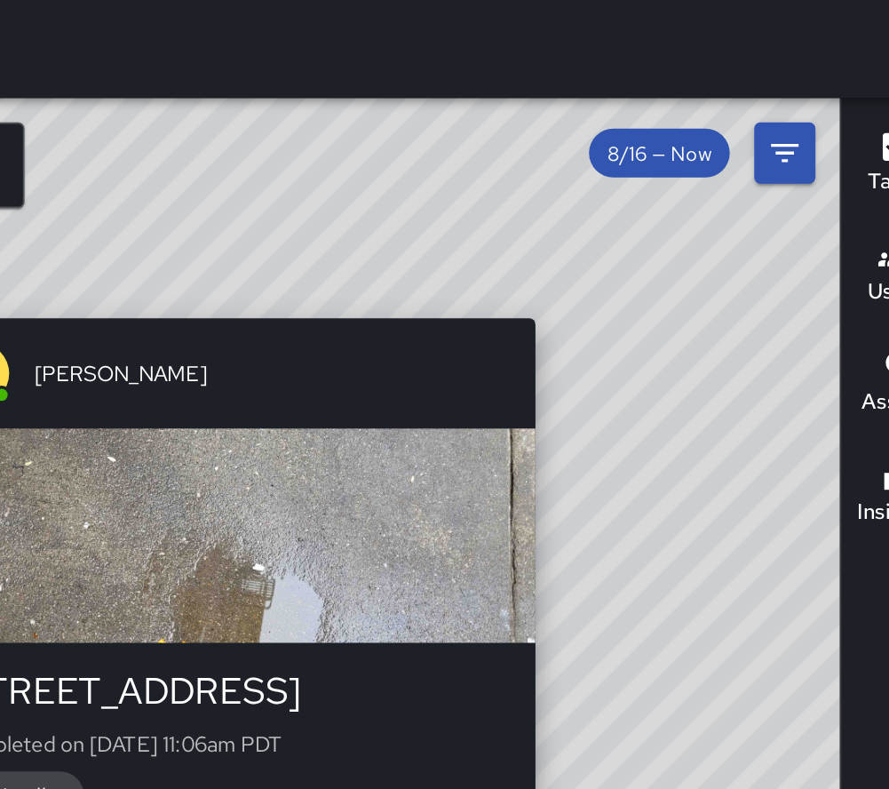
click at [662, 517] on div "© Mapbox © OpenStreetMap Improve this map AE ALEX EPPS 81 Cedar Street Complete…" at bounding box center [412, 423] width 825 height 732
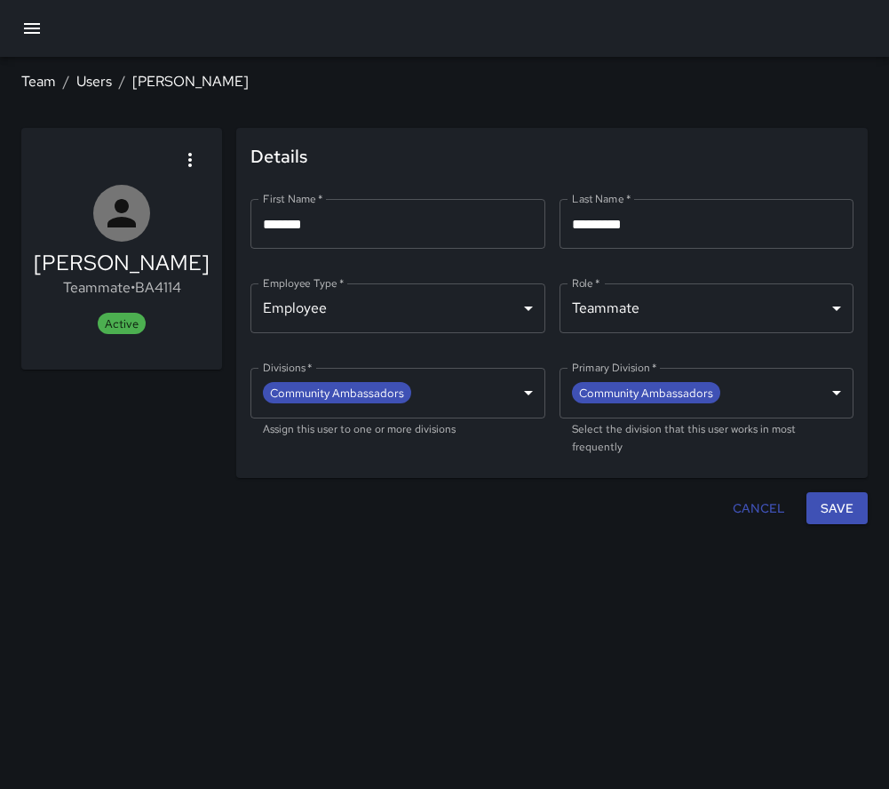
click at [40, 81] on link "Team" at bounding box center [38, 81] width 35 height 19
click at [36, 29] on icon "button" at bounding box center [31, 28] width 21 height 21
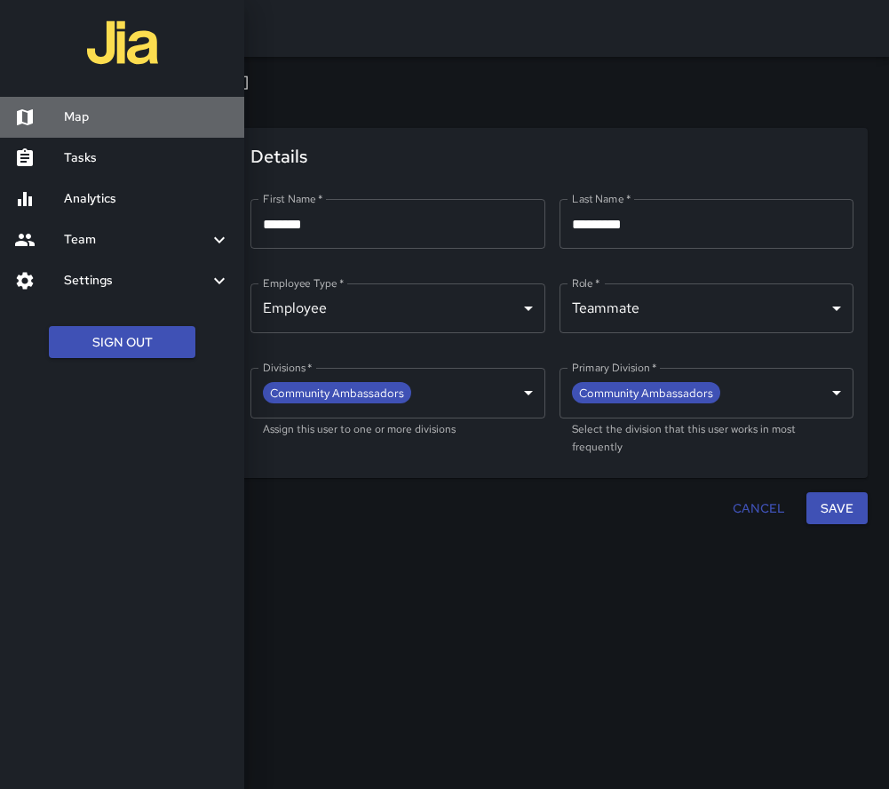
click at [63, 109] on div at bounding box center [39, 117] width 50 height 21
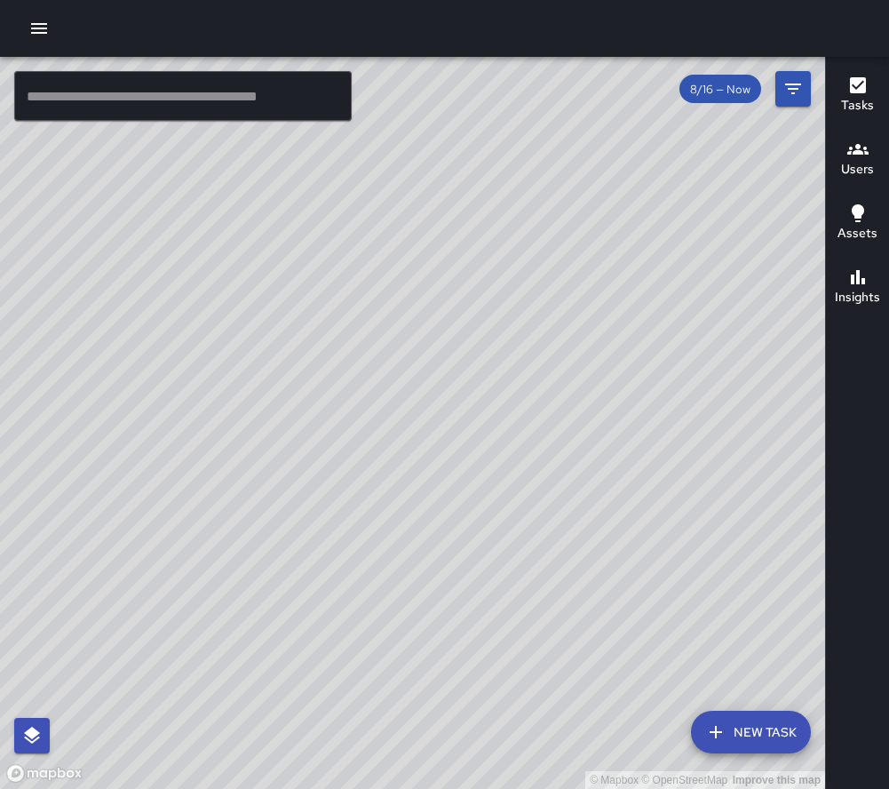
drag, startPoint x: 490, startPoint y: 337, endPoint x: 467, endPoint y: 251, distance: 89.0
click at [467, 251] on div "© Mapbox © OpenStreetMap Improve this map" at bounding box center [412, 423] width 825 height 732
drag, startPoint x: 467, startPoint y: 251, endPoint x: 487, endPoint y: 274, distance: 30.3
click at [485, 276] on div "© Mapbox © OpenStreetMap Improve this map" at bounding box center [412, 423] width 825 height 732
drag, startPoint x: 477, startPoint y: 274, endPoint x: 461, endPoint y: 218, distance: 58.2
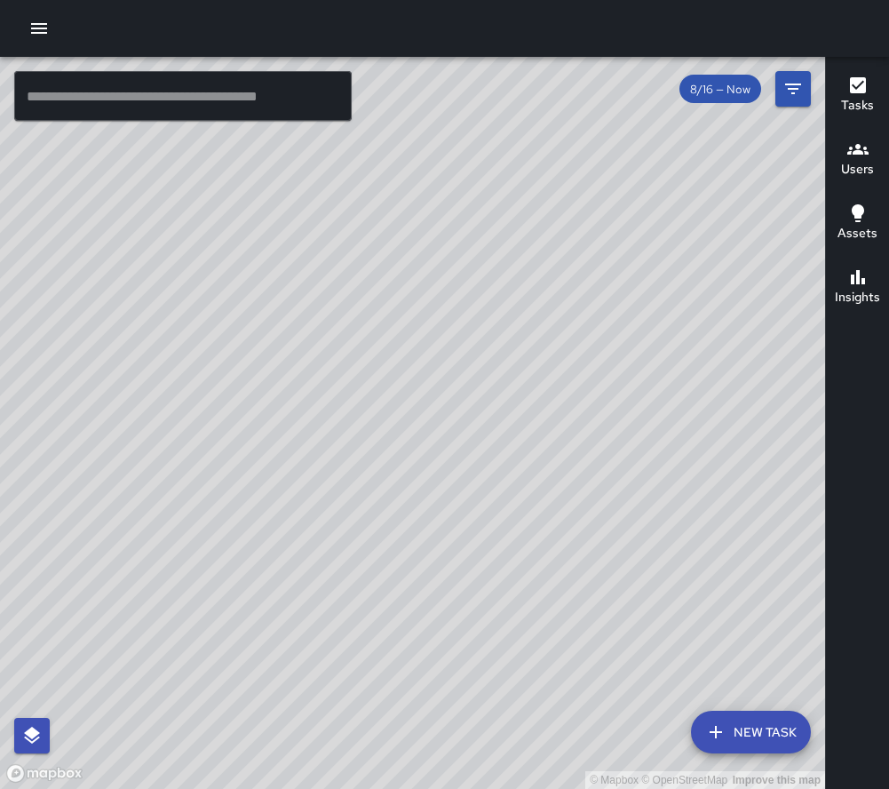
click at [461, 218] on div "© Mapbox © OpenStreetMap Improve this map" at bounding box center [412, 423] width 825 height 732
drag, startPoint x: 490, startPoint y: 195, endPoint x: 559, endPoint y: 190, distance: 68.6
click at [559, 190] on div "© Mapbox © OpenStreetMap Improve this map" at bounding box center [412, 423] width 825 height 732
